Goal: Navigation & Orientation: Find specific page/section

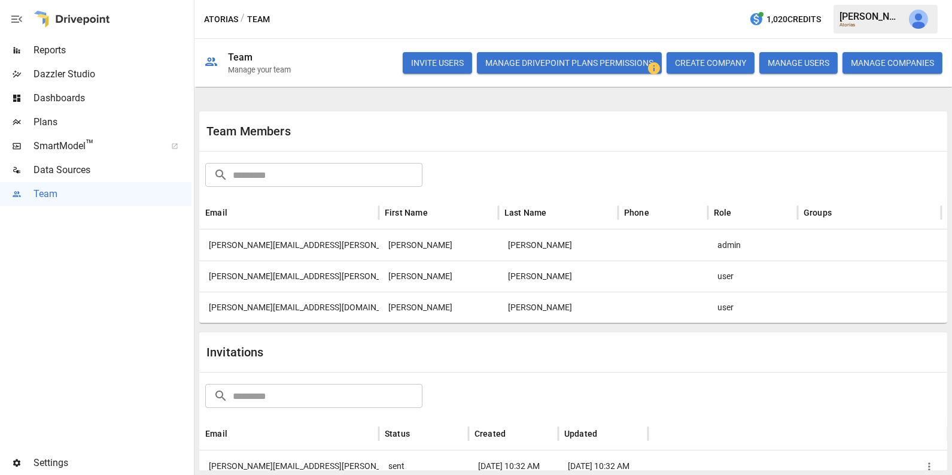
click at [307, 297] on div "[PERSON_NAME][EMAIL_ADDRESS][DOMAIN_NAME]" at bounding box center [289, 307] width 180 height 31
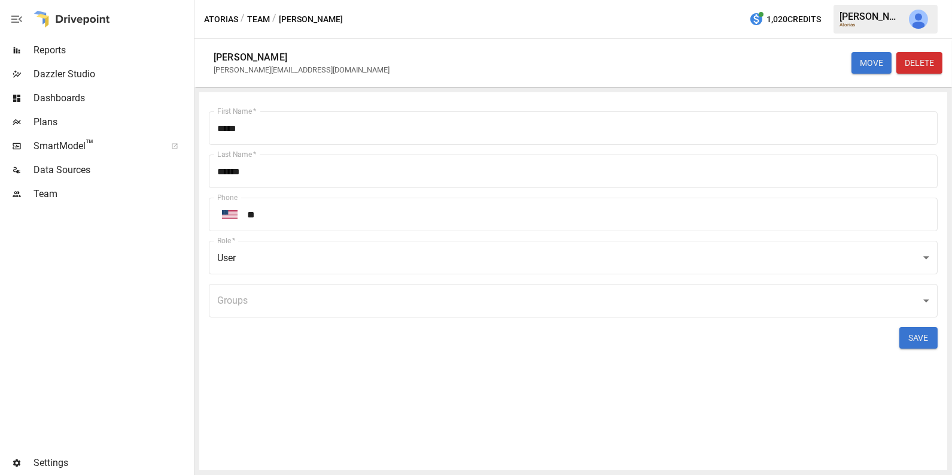
click at [265, 69] on div "[PERSON_NAME][EMAIL_ADDRESS][DOMAIN_NAME]" at bounding box center [302, 69] width 176 height 9
copy div "[PERSON_NAME][EMAIL_ADDRESS][DOMAIN_NAME] MOVE DELETE First Name   *"
click at [110, 51] on span "Reports" at bounding box center [113, 50] width 158 height 14
